Goal: Navigation & Orientation: Locate item on page

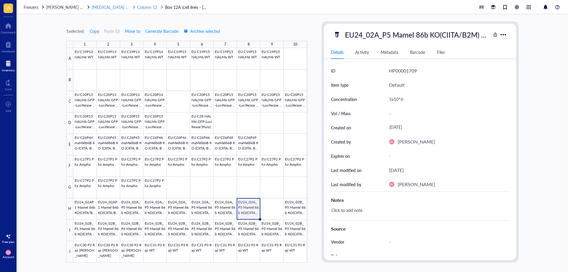
click at [137, 6] on span "Column 12" at bounding box center [147, 7] width 20 height 6
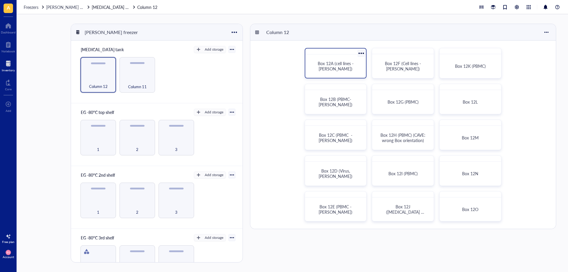
click at [327, 56] on div "Box 12A (cell lines - [PERSON_NAME])" at bounding box center [335, 63] width 62 height 30
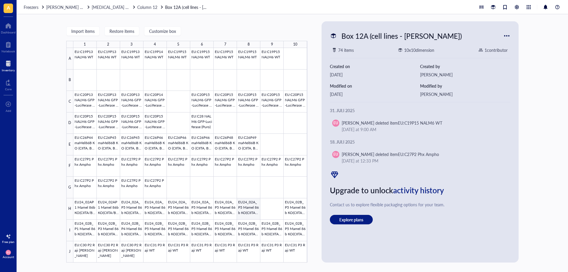
click at [252, 213] on div at bounding box center [190, 155] width 234 height 214
